Goal: Navigation & Orientation: Find specific page/section

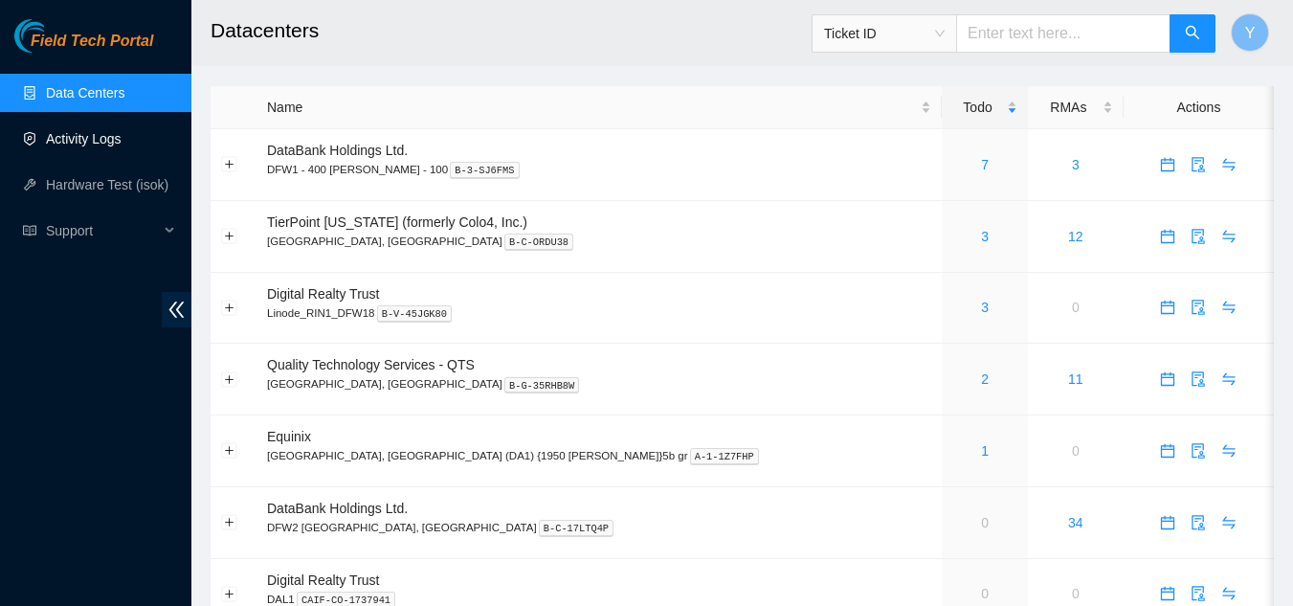
click at [86, 143] on link "Activity Logs" at bounding box center [84, 138] width 76 height 15
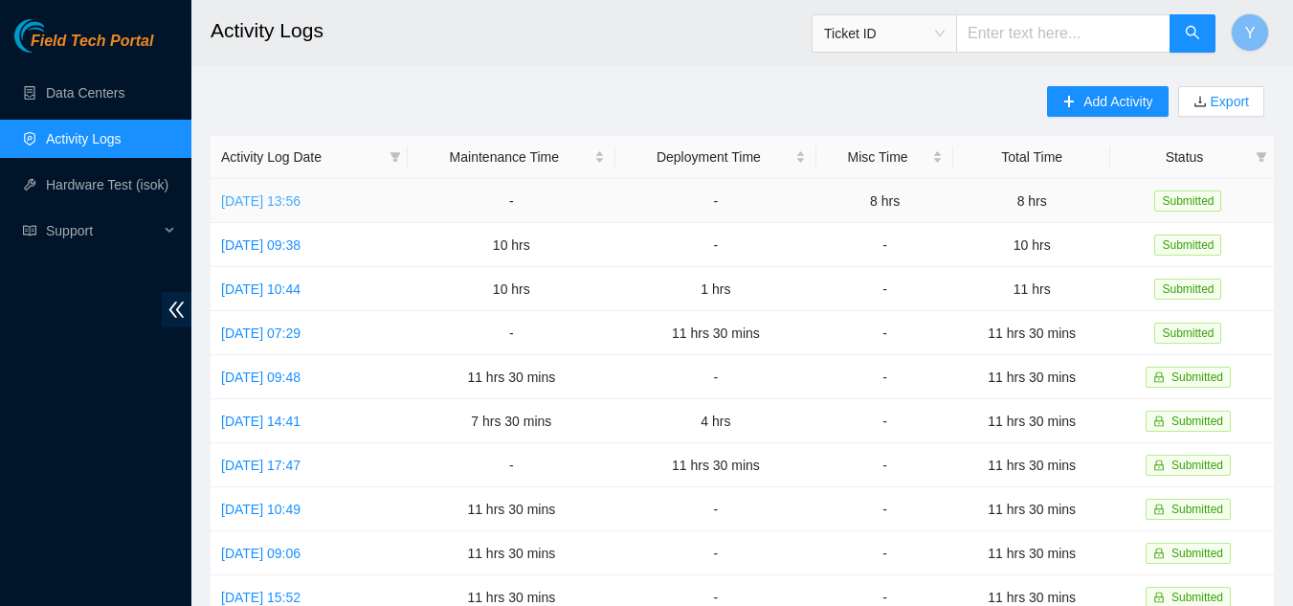
click at [301, 201] on link "[DATE] 13:56" at bounding box center [260, 200] width 79 height 15
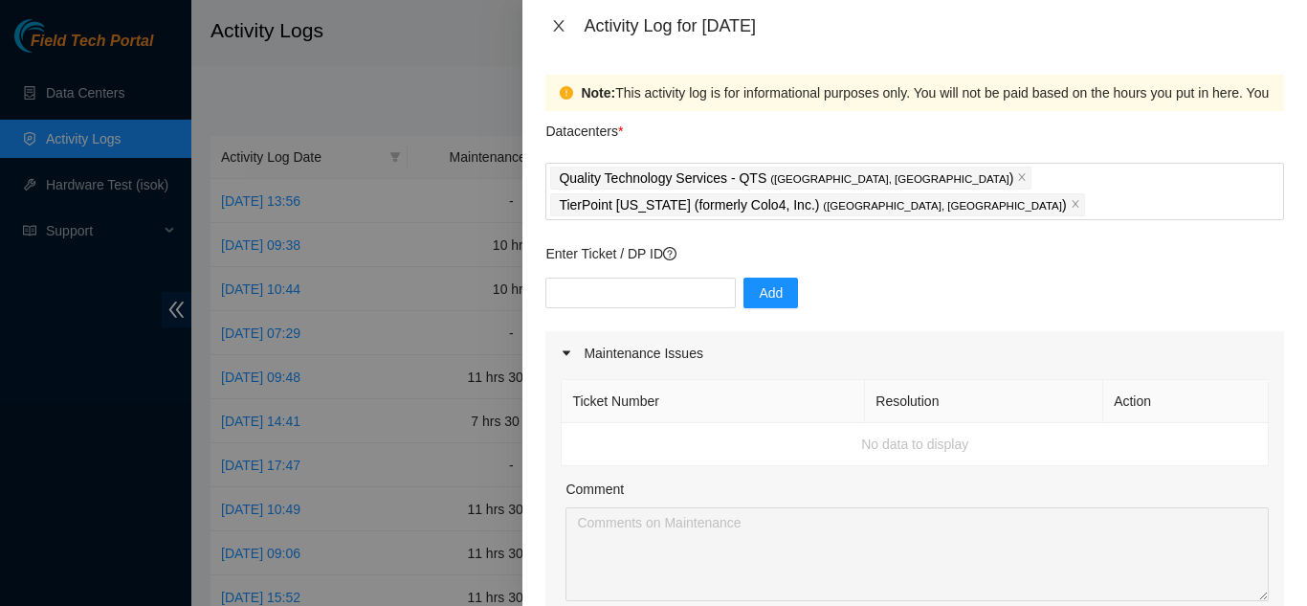
click at [561, 25] on icon "close" at bounding box center [559, 25] width 11 height 11
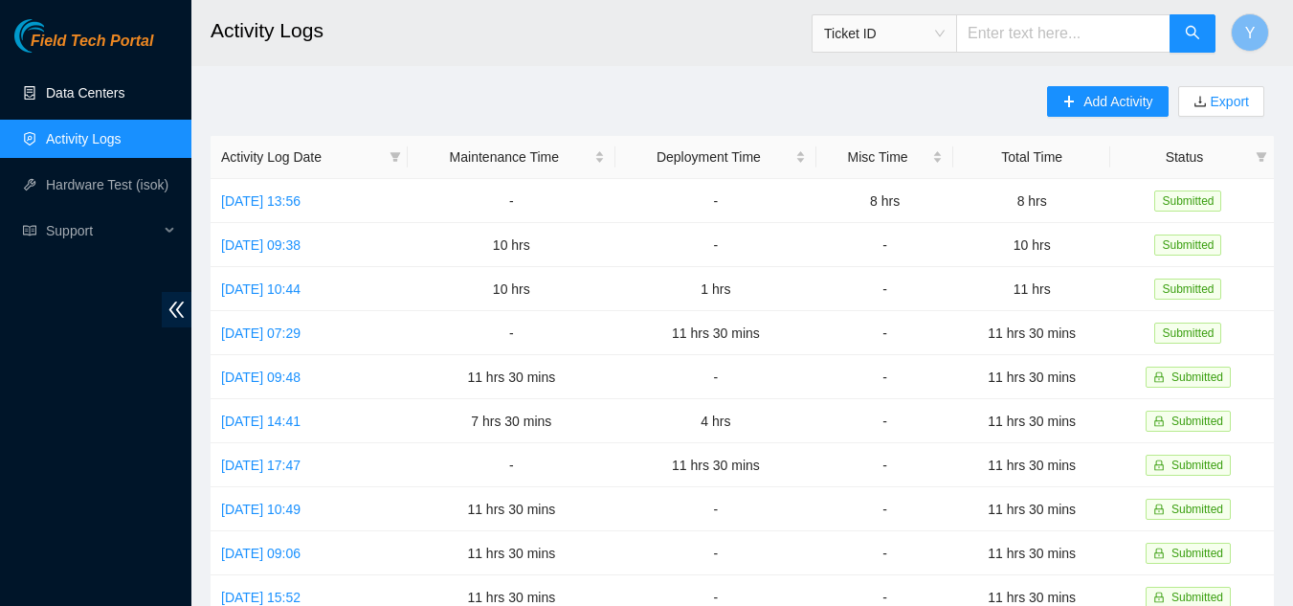
click at [105, 87] on link "Data Centers" at bounding box center [85, 92] width 78 height 15
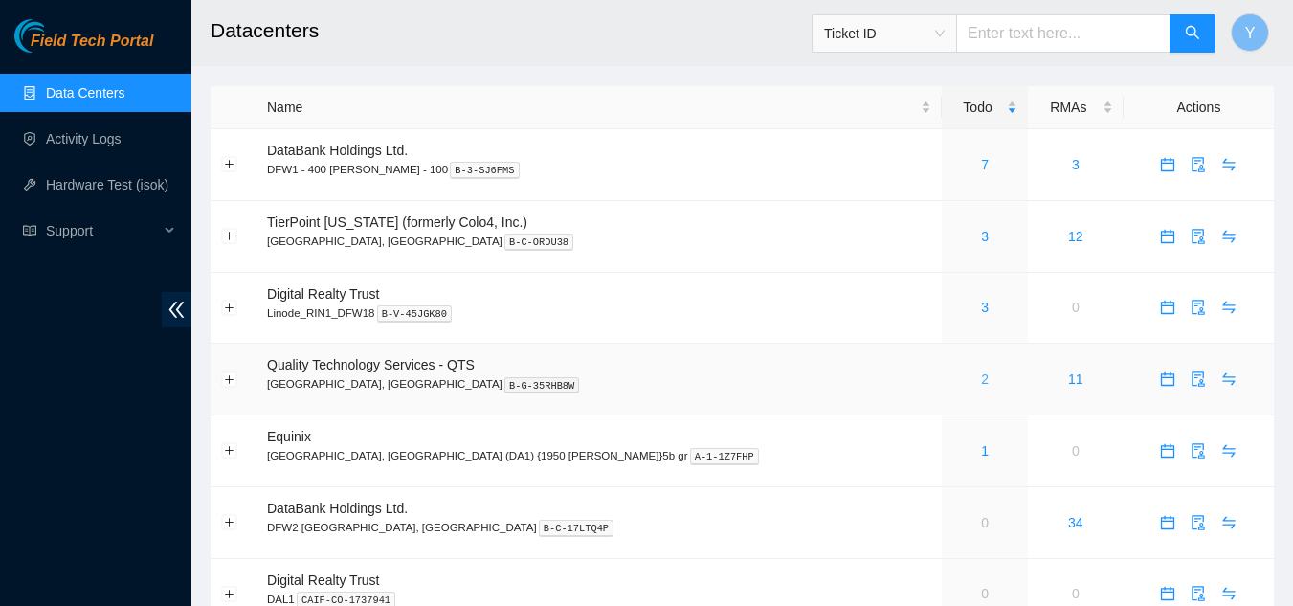
click at [981, 376] on link "2" at bounding box center [985, 378] width 8 height 15
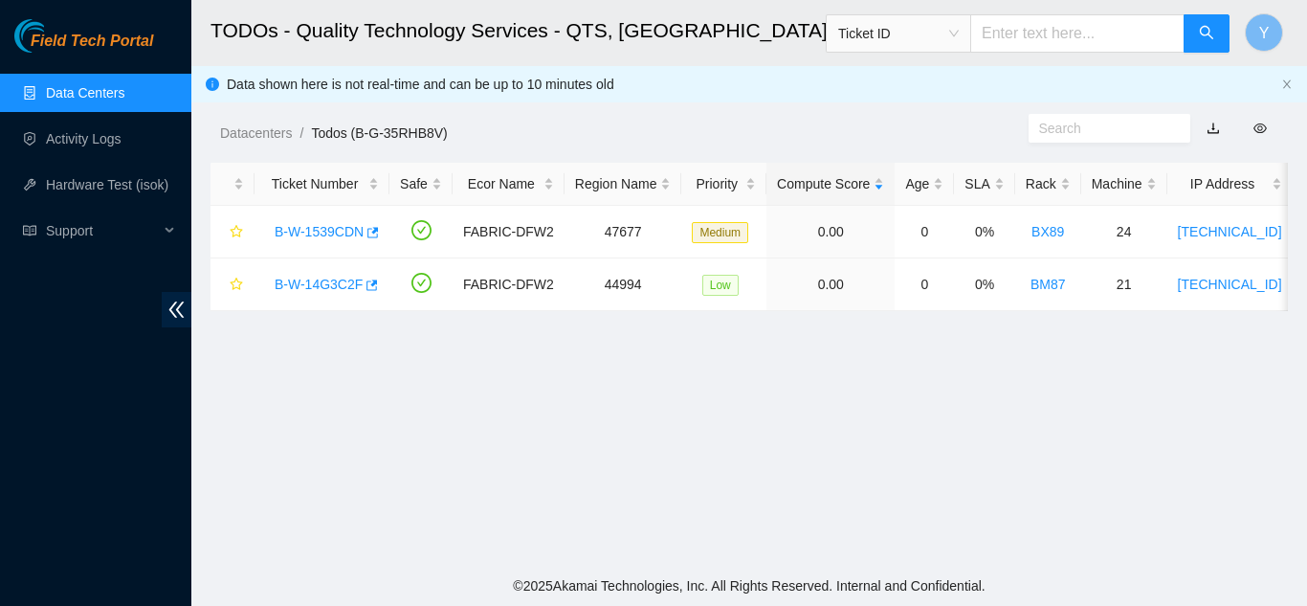
click at [111, 92] on link "Data Centers" at bounding box center [85, 92] width 78 height 15
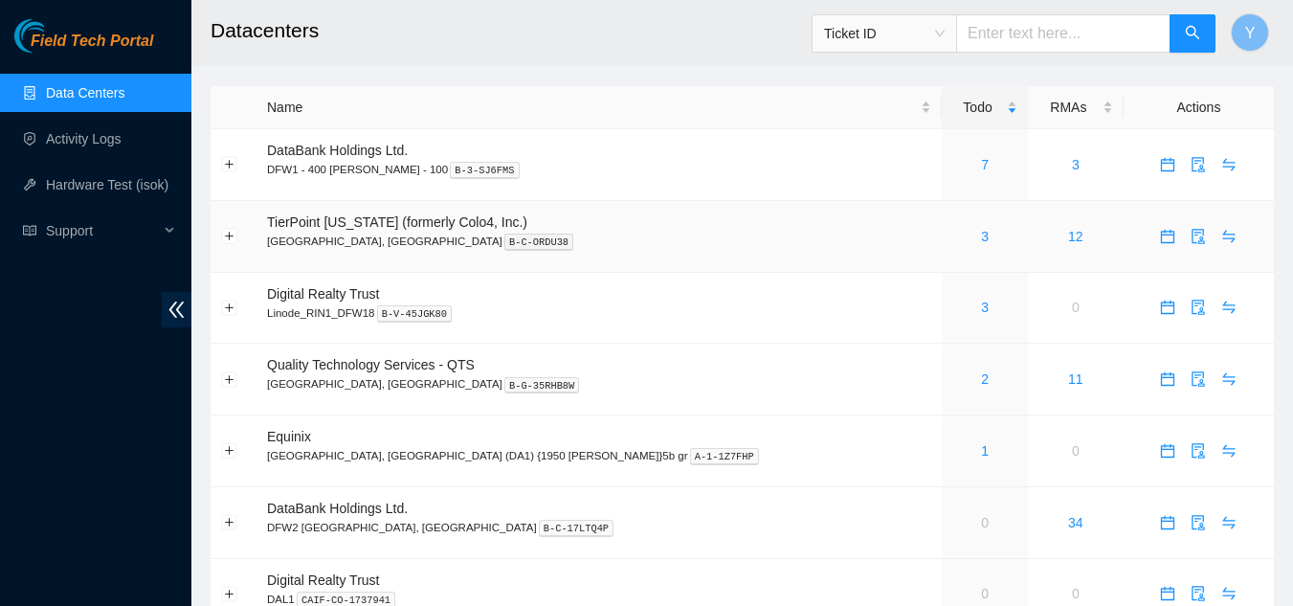
click at [952, 234] on div "3" at bounding box center [984, 236] width 65 height 21
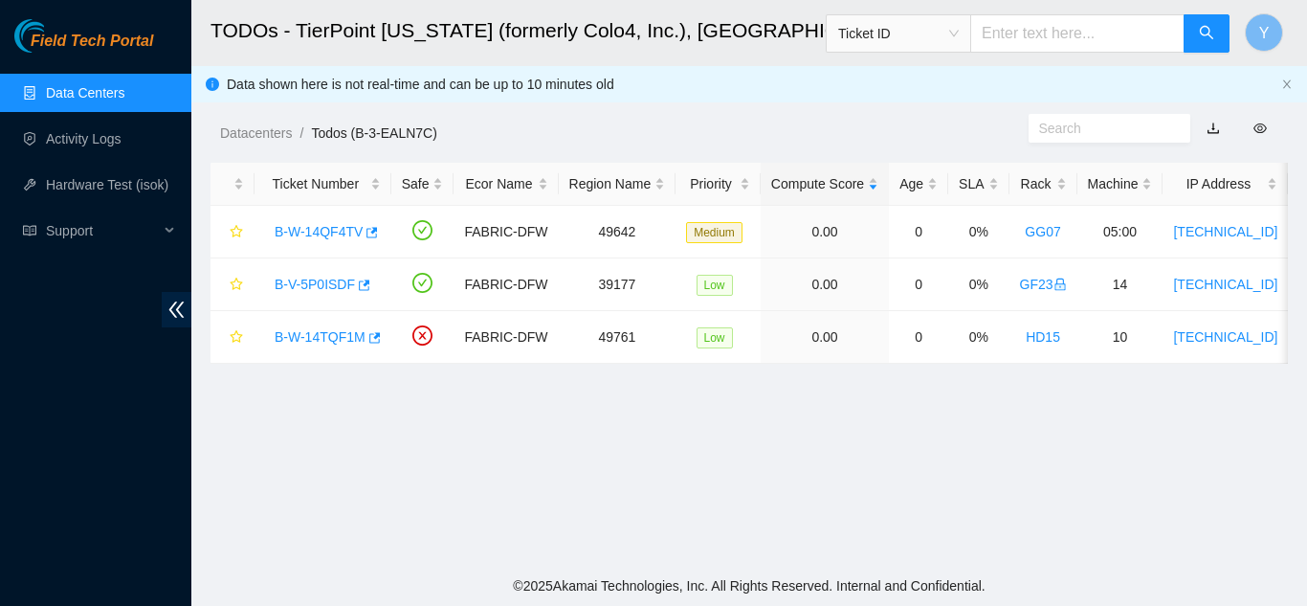
click at [114, 93] on link "Data Centers" at bounding box center [85, 92] width 78 height 15
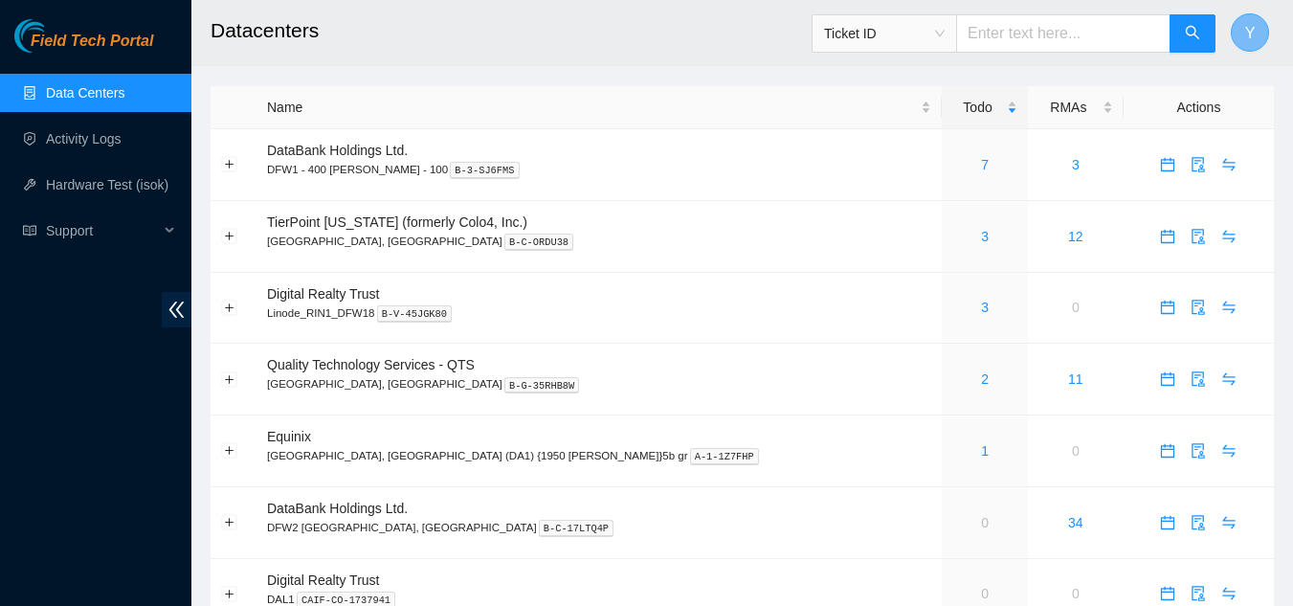
click at [1247, 33] on span "Y" at bounding box center [1250, 33] width 11 height 24
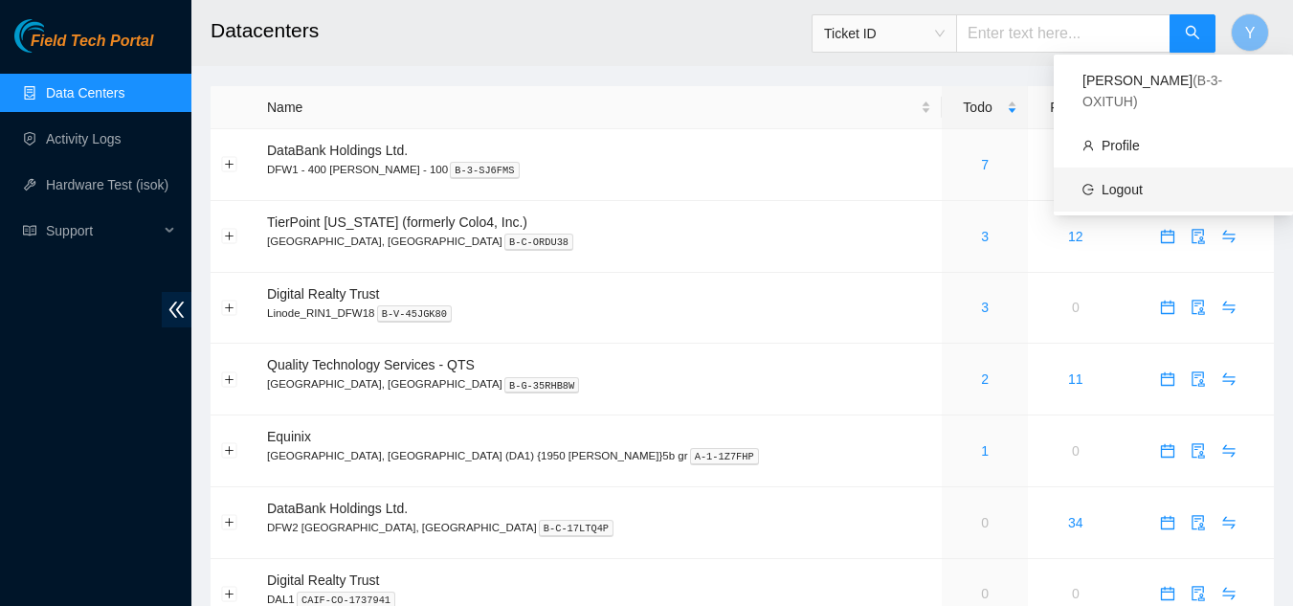
click at [1137, 182] on link "Logout" at bounding box center [1122, 189] width 41 height 15
